Goal: Task Accomplishment & Management: Manage account settings

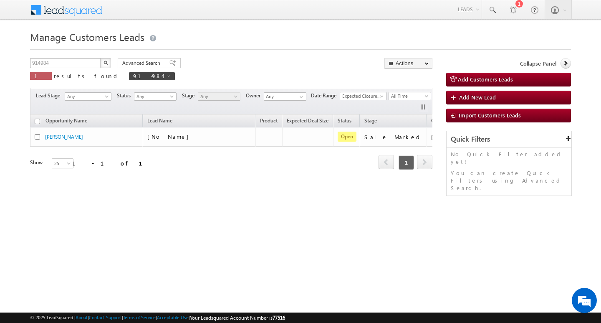
scroll to position [0, 34]
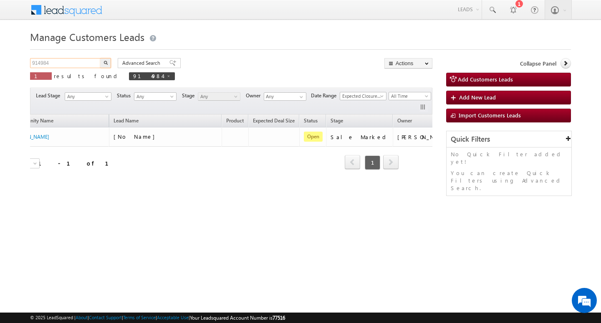
click at [58, 67] on input "914984" at bounding box center [65, 63] width 71 height 10
type input "Search Customers Leads"
click at [74, 57] on div "Manage Customers Leads Customers Leads updated successfully. Search Customers L…" at bounding box center [300, 132] width 541 height 209
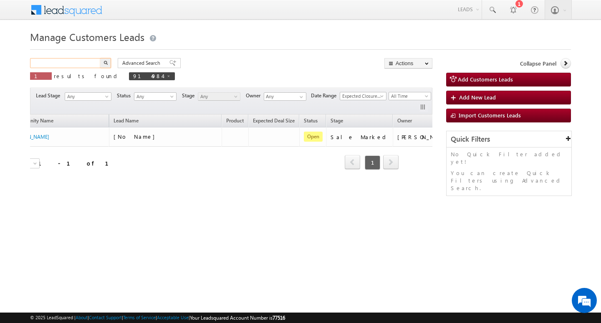
click at [71, 61] on input "text" at bounding box center [65, 63] width 71 height 10
paste input "789975"
type input "789975"
click at [100, 58] on button "button" at bounding box center [105, 63] width 11 height 10
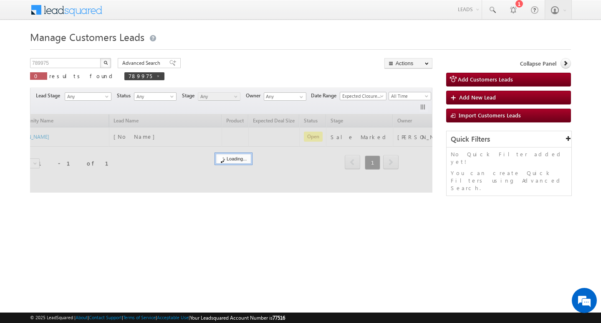
scroll to position [0, 29]
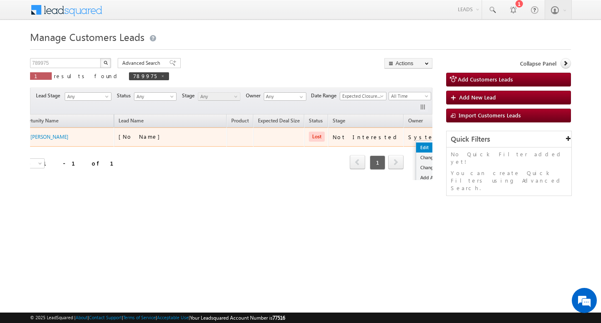
click at [416, 144] on link "Edit" at bounding box center [437, 147] width 42 height 10
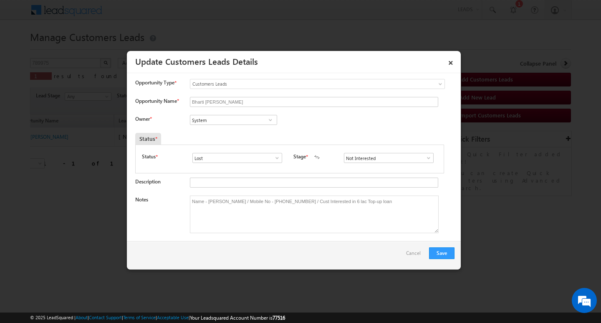
click at [269, 119] on span at bounding box center [270, 120] width 8 height 7
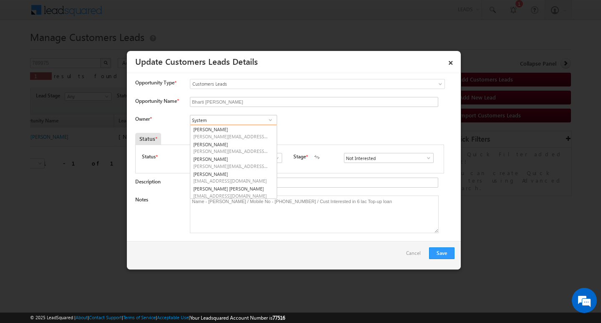
click at [259, 121] on input "System" at bounding box center [233, 120] width 87 height 10
click at [425, 155] on span at bounding box center [429, 158] width 8 height 7
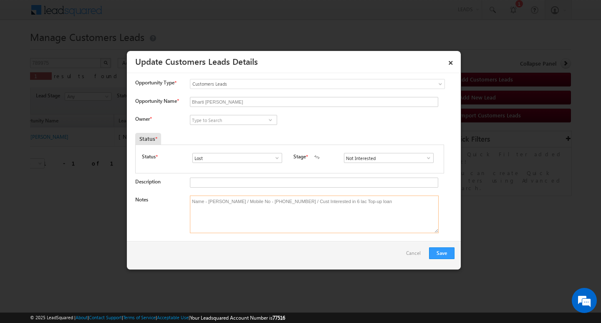
click at [414, 210] on textarea "Name - [PERSON_NAME] / Mobile No - [PHONE_NUMBER] / Cust Interested in 6 lac To…" at bounding box center [314, 214] width 249 height 38
click at [278, 158] on span at bounding box center [277, 158] width 8 height 7
click at [267, 167] on link "Open" at bounding box center [237, 168] width 89 height 10
type input "Open"
click at [425, 158] on span at bounding box center [429, 158] width 8 height 7
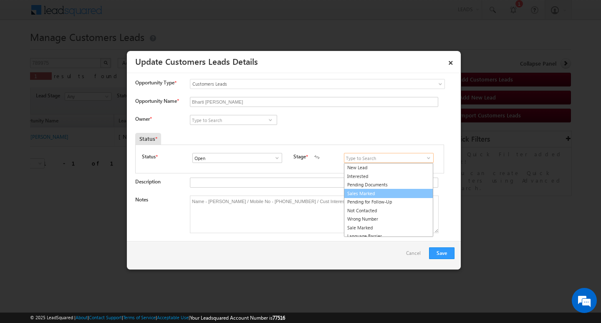
click at [416, 191] on link "Sales Marked" at bounding box center [388, 194] width 89 height 10
type input "Sales Marked"
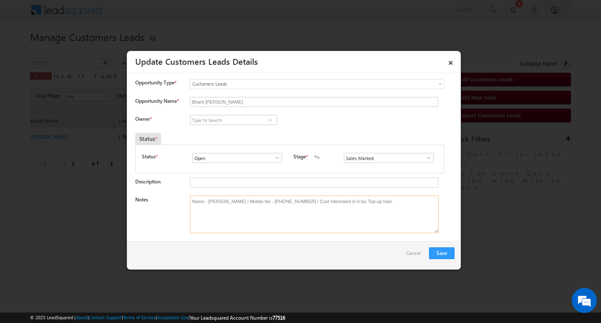
click at [374, 226] on textarea "Name - [PERSON_NAME] / Mobile No - [PHONE_NUMBER] / Cust Interested in 6 lac To…" at bounding box center [314, 214] width 249 height 38
click at [388, 208] on textarea "Name - [PERSON_NAME] / Mobile No - [PHONE_NUMBER] / Cust Interested in 6 lac To…" at bounding box center [314, 214] width 249 height 38
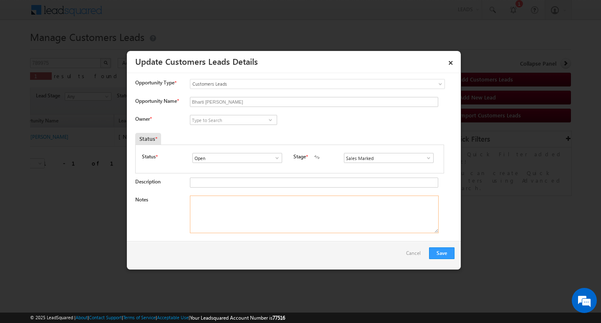
click at [336, 223] on textarea "Notes" at bounding box center [314, 214] width 249 height 38
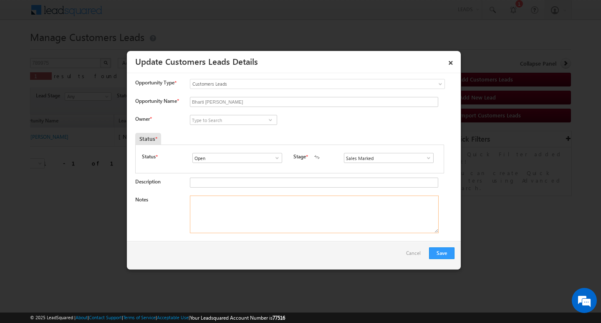
click at [336, 223] on textarea "Notes" at bounding box center [314, 214] width 249 height 38
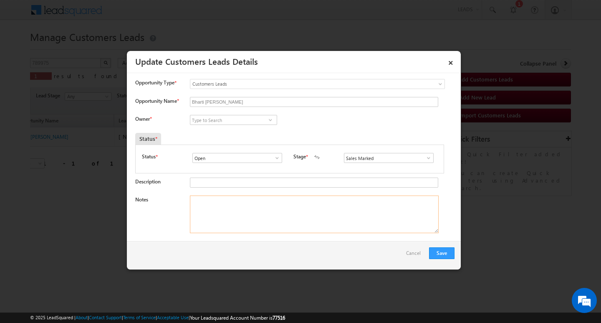
click at [336, 223] on textarea "Notes" at bounding box center [314, 214] width 249 height 38
click at [317, 217] on textarea "Notes" at bounding box center [314, 214] width 249 height 38
paste textarea "5 lakh Customer required top-up loan address [GEOGRAPHIC_DATA]"
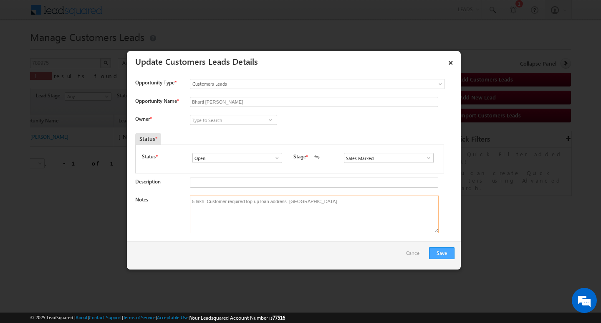
type textarea "5 lakh Customer required top-up loan address [GEOGRAPHIC_DATA]"
click at [436, 253] on button "Save" at bounding box center [441, 253] width 25 height 12
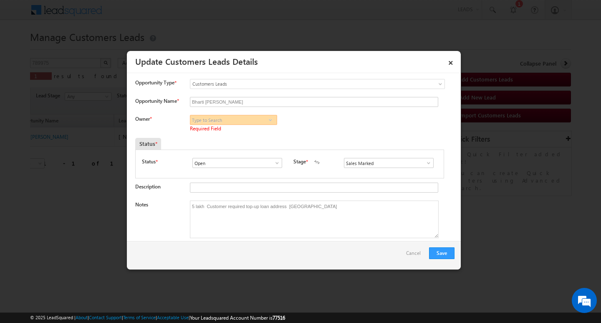
click at [260, 116] on input at bounding box center [233, 120] width 87 height 10
click at [259, 119] on input at bounding box center [233, 120] width 87 height 10
paste input "[EMAIL_ADDRESS][PERSON_NAME][DOMAIN_NAME]"
click at [257, 129] on link "[PERSON_NAME] Bhati [EMAIL_ADDRESS][PERSON_NAME][DOMAIN_NAME]" at bounding box center [233, 133] width 87 height 16
type input "[PERSON_NAME] [PERSON_NAME]"
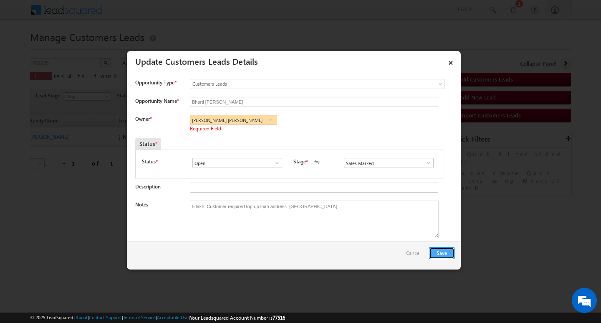
click at [447, 251] on button "Save" at bounding box center [441, 253] width 25 height 12
